Goal: Task Accomplishment & Management: Use online tool/utility

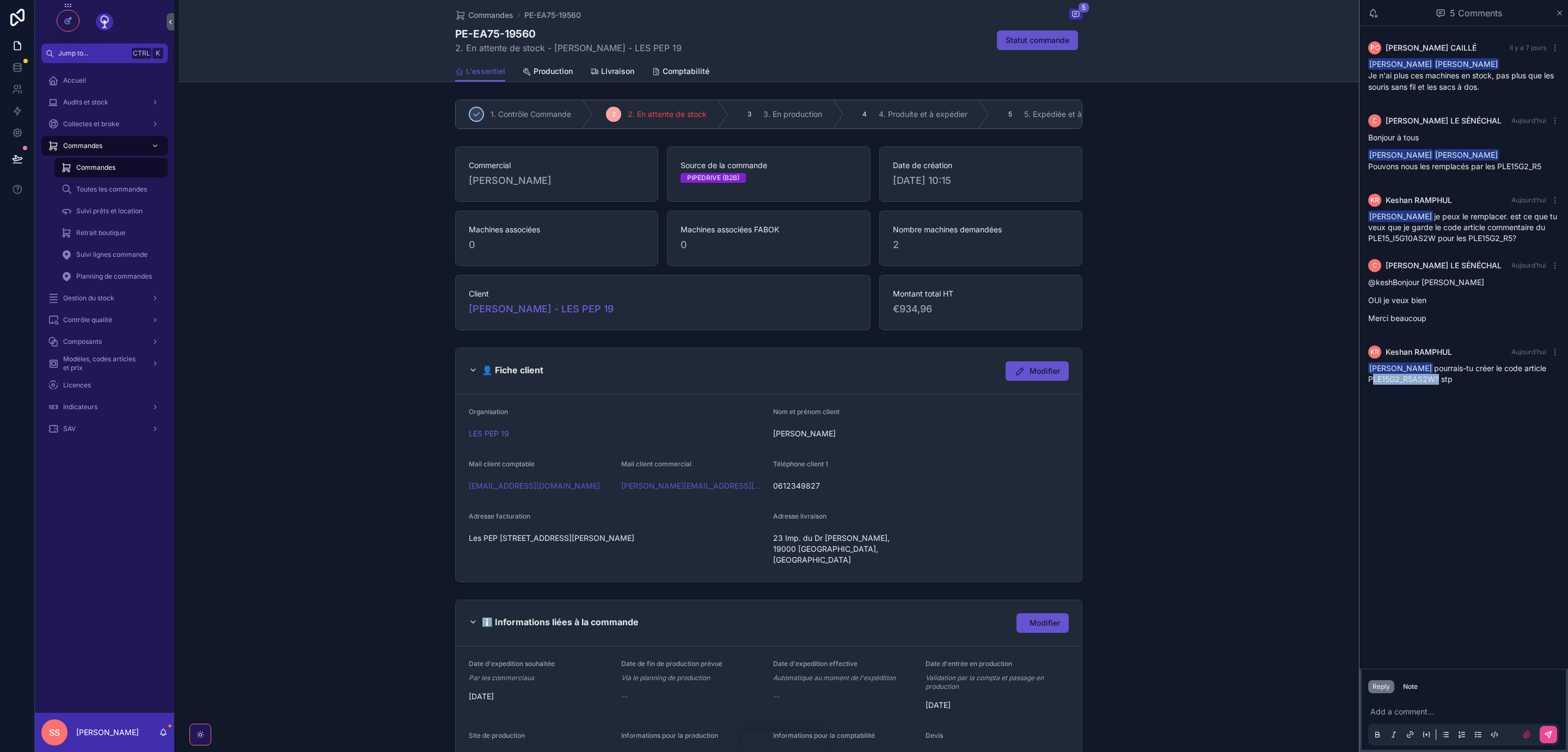
drag, startPoint x: 1437, startPoint y: 389, endPoint x: 1370, endPoint y: 392, distance: 67.1
click at [1370, 384] on span "[PERSON_NAME] pourrais-tu créer le code article PLE15G2_R5AS2W? stp" at bounding box center [1457, 373] width 178 height 20
copy span "PLE15G2_R5AS2W"
click at [1384, 710] on p "scrollable content" at bounding box center [1466, 712] width 191 height 11
